Goal: Task Accomplishment & Management: Manage account settings

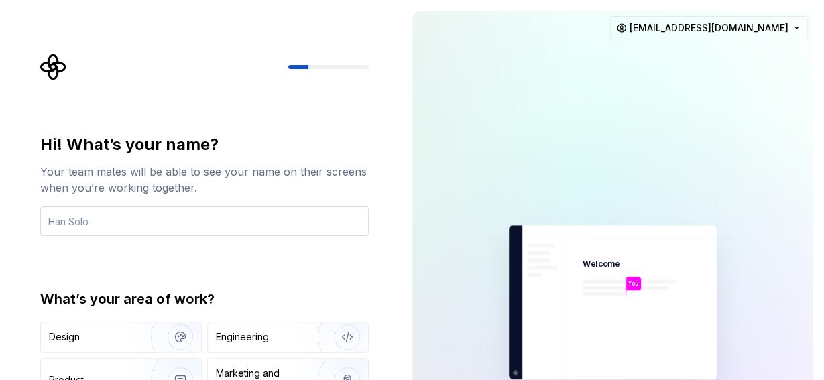
click at [202, 218] on input "text" at bounding box center [204, 220] width 328 height 29
type input "[PERSON_NAME]"
click at [387, 162] on div "Hi! What’s your name? Your team mates will be able to see your name on their sc…" at bounding box center [201, 302] width 402 height 605
click at [271, 139] on div "Hi! What’s your name?" at bounding box center [204, 144] width 328 height 21
click at [823, 132] on div "[PERSON_NAME] Welcome M You T B +3 [PERSON_NAME] [PERSON_NAME] [PERSON_NAME][EM…" at bounding box center [613, 302] width 423 height 605
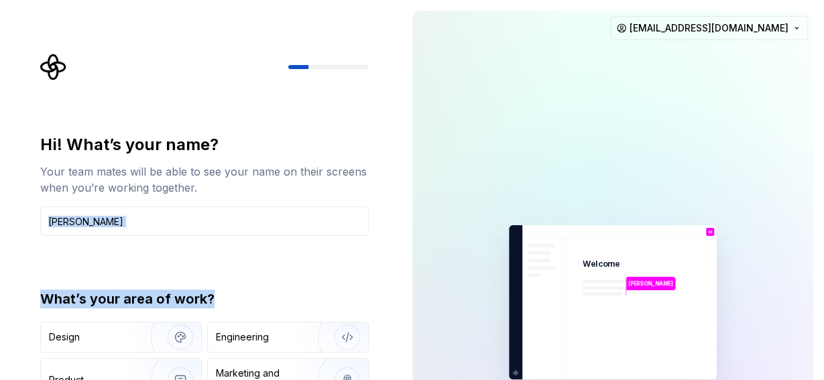
drag, startPoint x: 361, startPoint y: 263, endPoint x: 367, endPoint y: 269, distance: 8.5
click at [367, 269] on div "Hi! What’s your name? Your team mates will be able to see your name on their sc…" at bounding box center [204, 286] width 328 height 304
click at [313, 272] on div "Hi! What’s your name? Your team mates will be able to see your name on their sc…" at bounding box center [204, 286] width 328 height 304
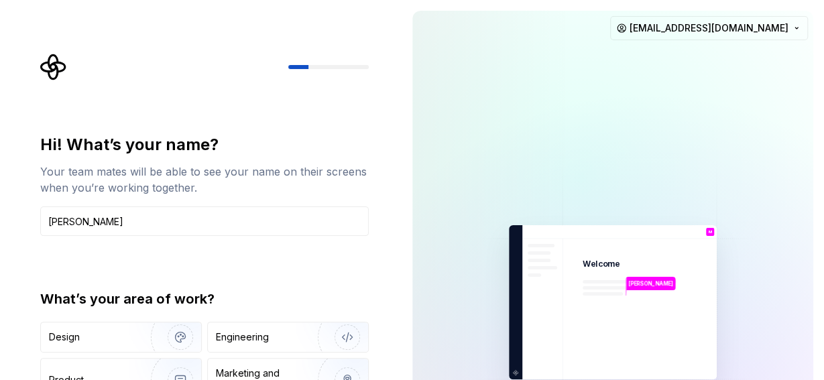
click at [222, 247] on div "Hi! What’s your name? Your team mates will be able to see your name on their sc…" at bounding box center [204, 286] width 328 height 304
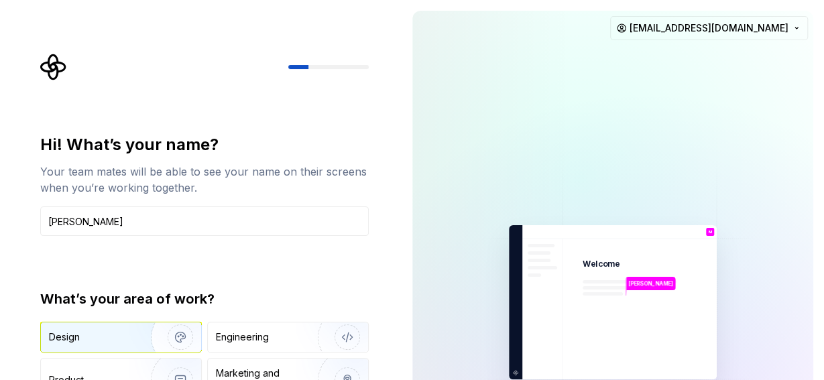
click at [113, 348] on div "Design" at bounding box center [121, 336] width 160 height 29
type button "Design"
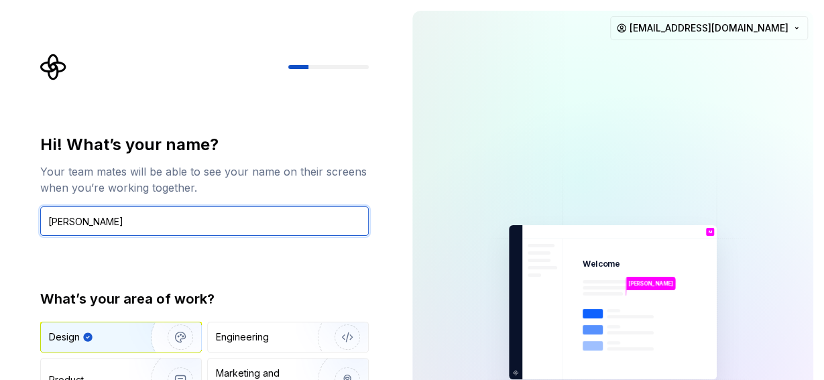
drag, startPoint x: 167, startPoint y: 229, endPoint x: 162, endPoint y: 219, distance: 11.1
click at [165, 226] on input "[PERSON_NAME]" at bounding box center [204, 220] width 328 height 29
type input "[PERSON_NAME]"
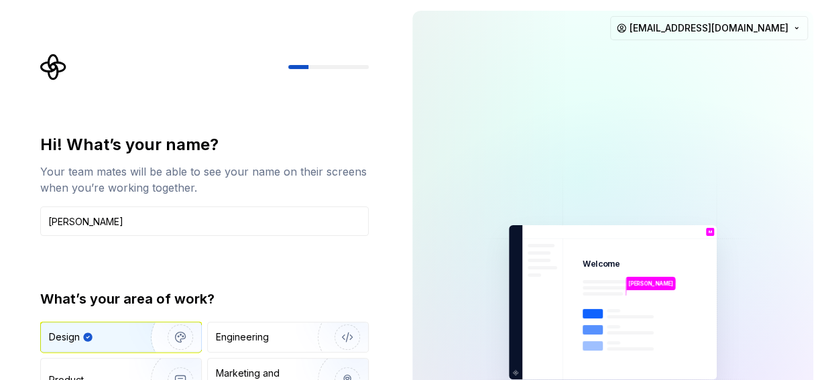
click at [176, 88] on div "Hi! What’s your name? Your team mates will be able to see your name on their sc…" at bounding box center [208, 269] width 353 height 430
click at [129, 376] on img "button" at bounding box center [172, 380] width 86 height 90
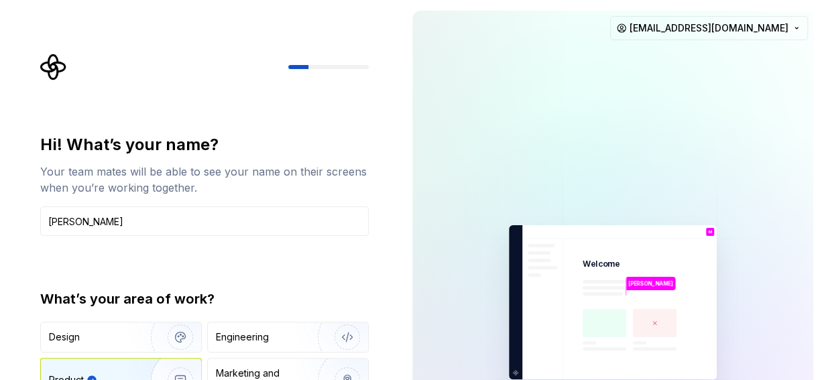
click at [292, 290] on div "What’s your area of work?" at bounding box center [204, 299] width 328 height 19
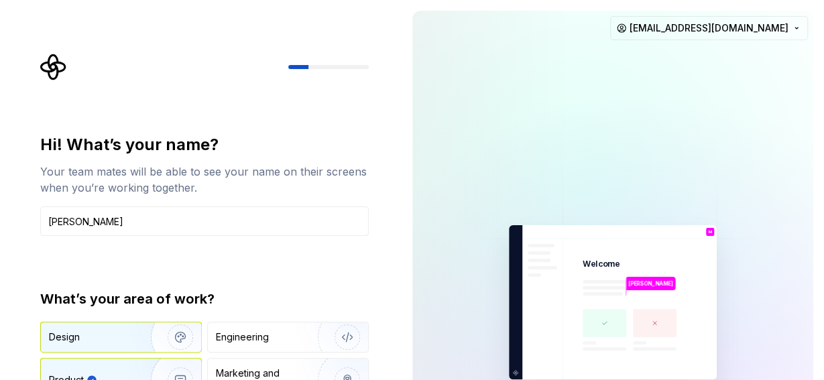
click at [141, 347] on img "button" at bounding box center [172, 337] width 86 height 90
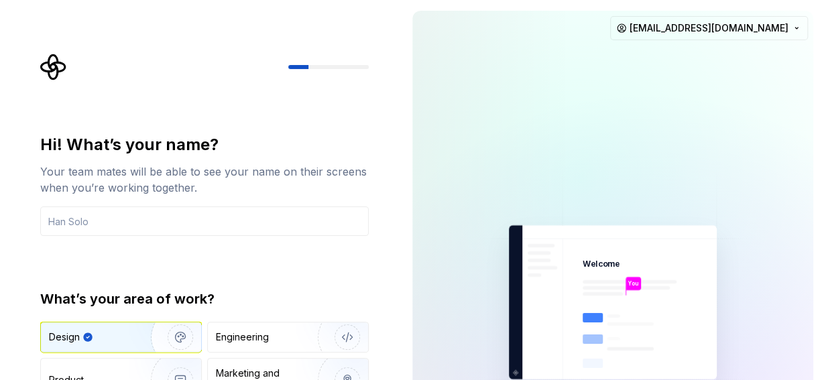
click at [354, 62] on div at bounding box center [204, 67] width 328 height 27
click at [51, 77] on icon "Supernova Logo" at bounding box center [53, 67] width 27 height 27
click at [126, 162] on div "Hi! What’s your name? Your team mates will be able to see your name on their sc…" at bounding box center [204, 165] width 328 height 62
click at [127, 162] on div "Hi! What’s your name? Your team mates will be able to see your name on their sc…" at bounding box center [204, 165] width 328 height 62
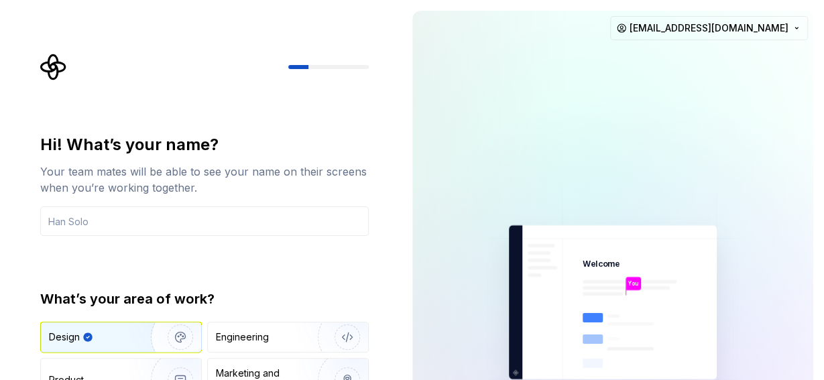
click at [185, 143] on div "Hi! What’s your name?" at bounding box center [204, 144] width 328 height 21
click at [129, 331] on div "Design" at bounding box center [98, 336] width 98 height 13
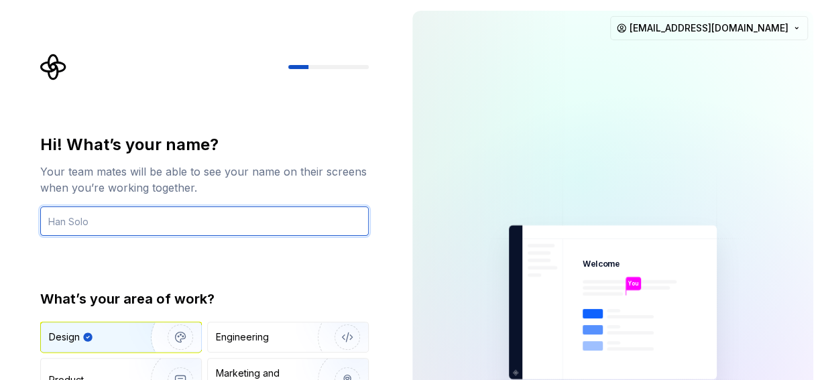
click at [166, 215] on input "text" at bounding box center [204, 220] width 328 height 29
type input "[PERSON_NAME]"
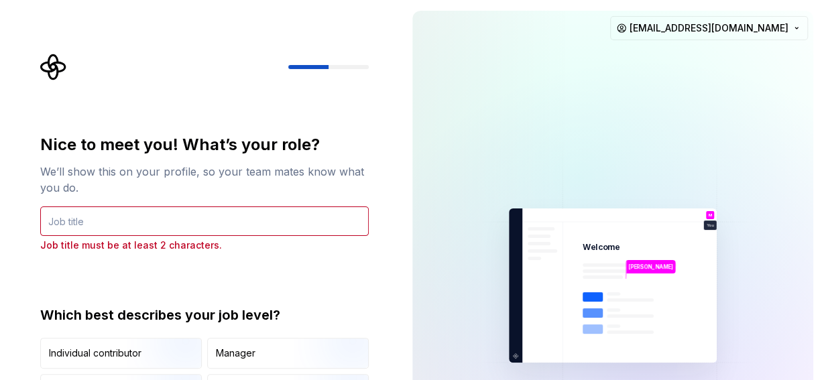
click at [164, 227] on input "text" at bounding box center [204, 220] width 328 height 29
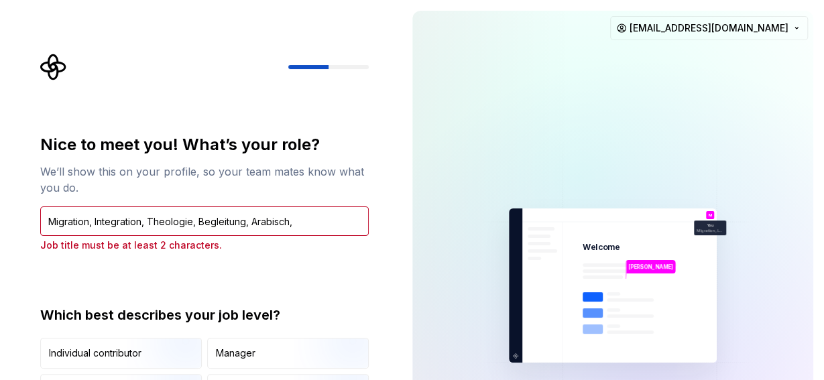
drag, startPoint x: 301, startPoint y: 229, endPoint x: 146, endPoint y: 218, distance: 155.2
click at [145, 218] on input "Migration, Integration, Theologie, Begleitung, Arabisch," at bounding box center [204, 220] width 328 height 29
click at [191, 84] on div "Nice to meet you! What’s your role? We’ll show this on your profile, so your te…" at bounding box center [208, 252] width 353 height 397
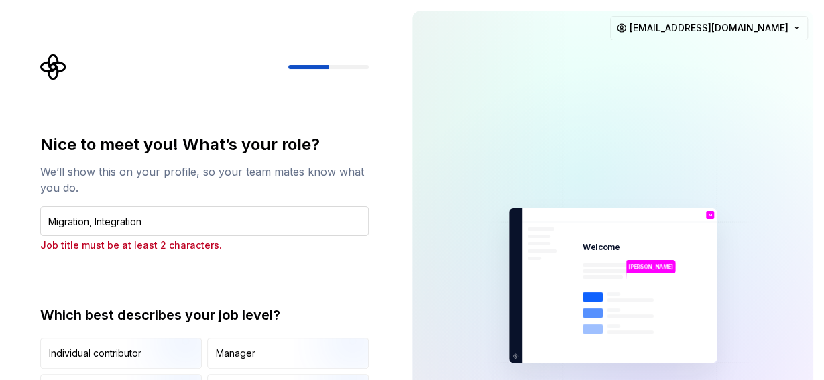
click at [92, 221] on input "Migration, Integration" at bounding box center [204, 220] width 328 height 29
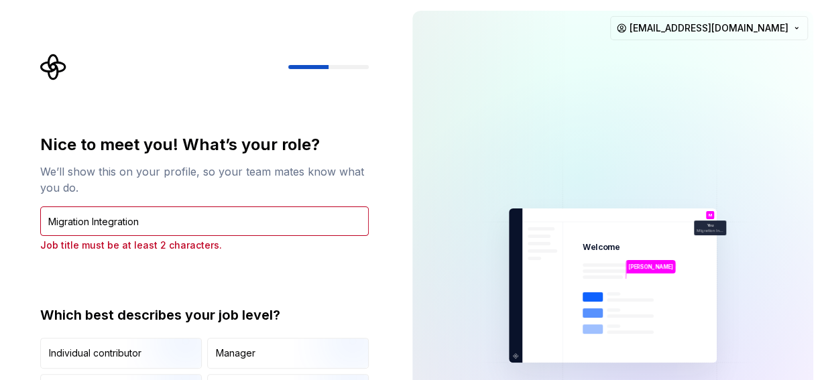
click at [129, 265] on div "Nice to meet you! What’s your role? We’ll show this on your profile, so your te…" at bounding box center [204, 269] width 328 height 271
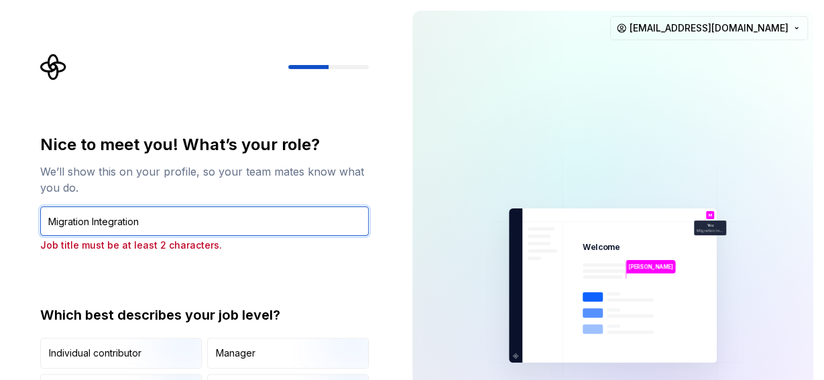
drag, startPoint x: 147, startPoint y: 225, endPoint x: -26, endPoint y: 221, distance: 173.7
click at [40, 221] on input "Migration Integration" at bounding box center [204, 220] width 328 height 29
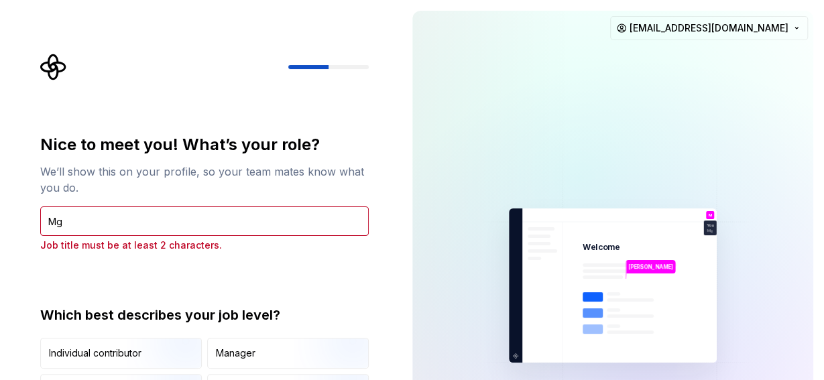
click at [84, 288] on div "Nice to meet you! What’s your role? We’ll show this on your profile, so your te…" at bounding box center [204, 269] width 328 height 271
click at [172, 272] on div "Nice to meet you! What’s your role? We’ll show this on your profile, so your te…" at bounding box center [204, 269] width 328 height 271
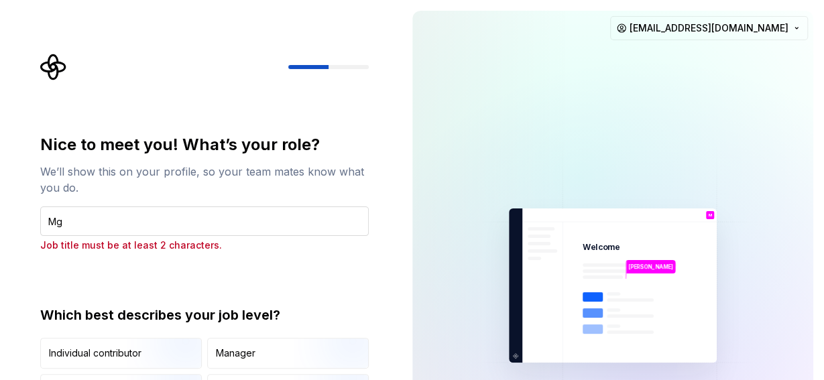
click at [250, 221] on input "Mg" at bounding box center [204, 220] width 328 height 29
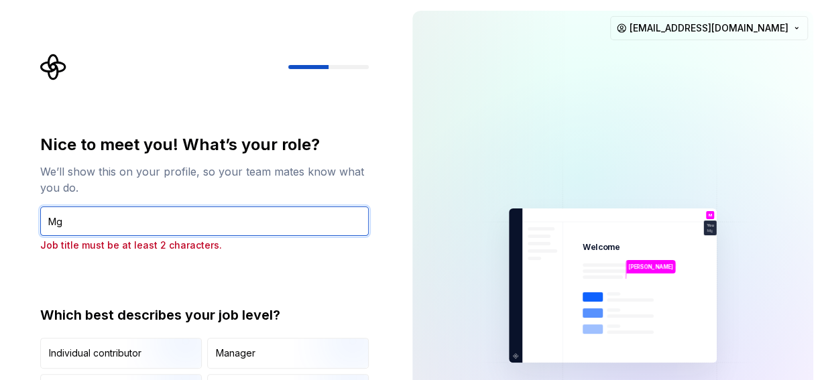
type input "M"
type input "lEARN Web Design Pages"
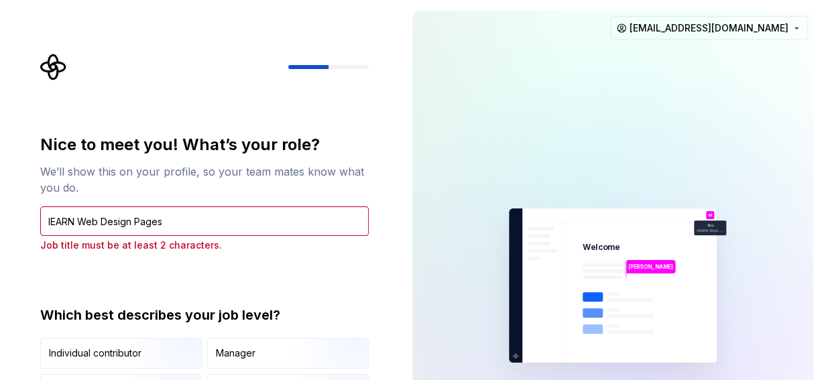
click at [233, 281] on div "Nice to meet you! What’s your role? We’ll show this on your profile, so your te…" at bounding box center [204, 269] width 328 height 271
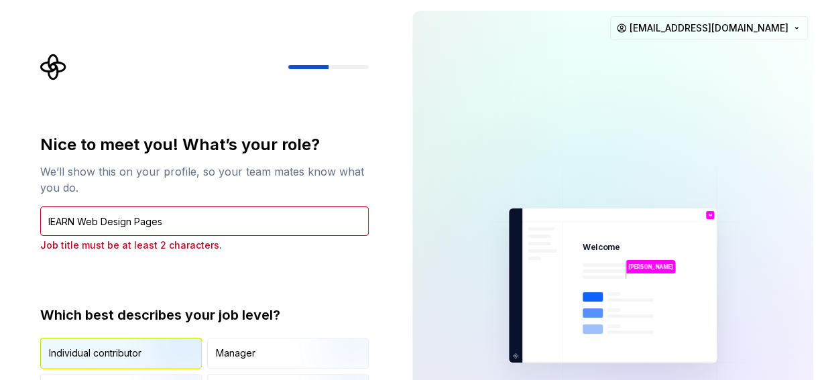
click at [125, 357] on div "Individual contributor" at bounding box center [95, 353] width 93 height 13
type button "IndividualContributor"
click at [789, 30] on html "Nice to meet you! What’s your role? We’ll show this on your profile, so your te…" at bounding box center [412, 190] width 824 height 380
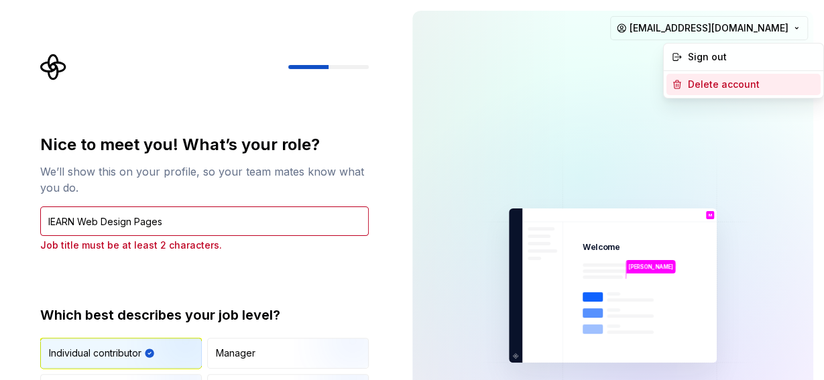
click at [711, 87] on div "Delete account" at bounding box center [751, 84] width 127 height 13
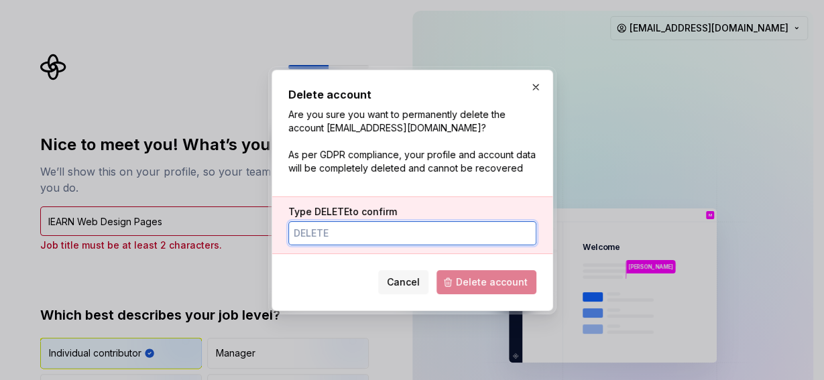
click at [353, 237] on input "Type DELETE to confirm" at bounding box center [412, 233] width 248 height 24
type input "E"
type input "DELETE"
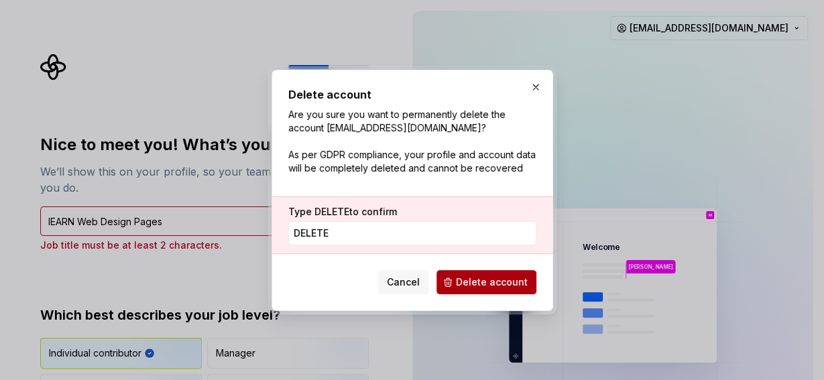
click at [481, 291] on button "Delete account" at bounding box center [486, 282] width 100 height 24
